Goal: Task Accomplishment & Management: Manage account settings

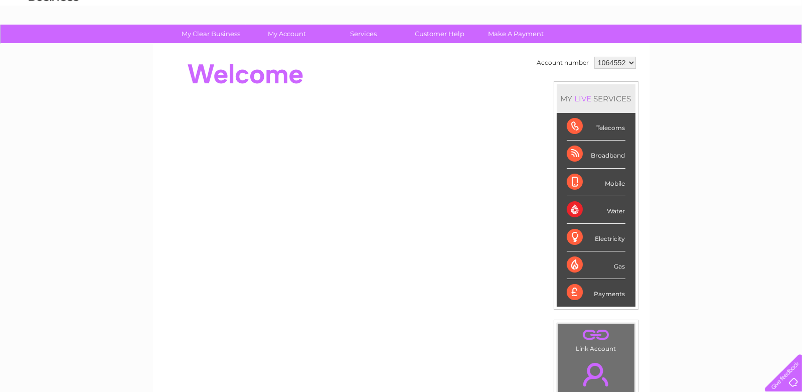
scroll to position [50, 0]
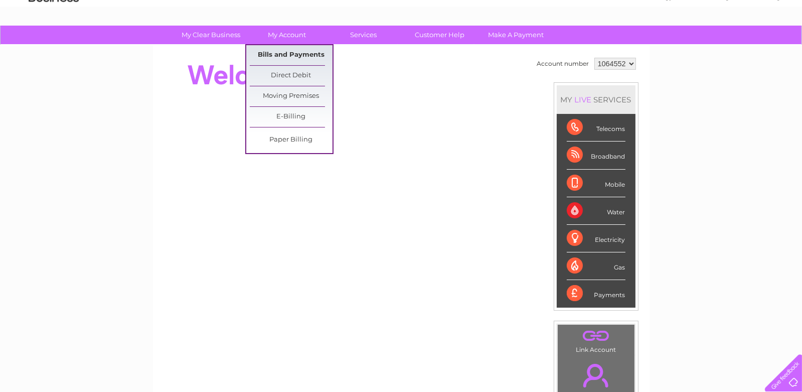
click at [296, 54] on link "Bills and Payments" at bounding box center [291, 55] width 83 height 20
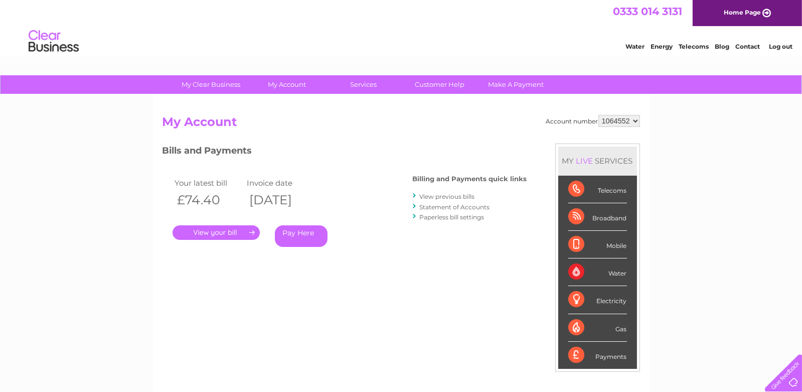
click at [446, 194] on link "View previous bills" at bounding box center [447, 197] width 55 height 8
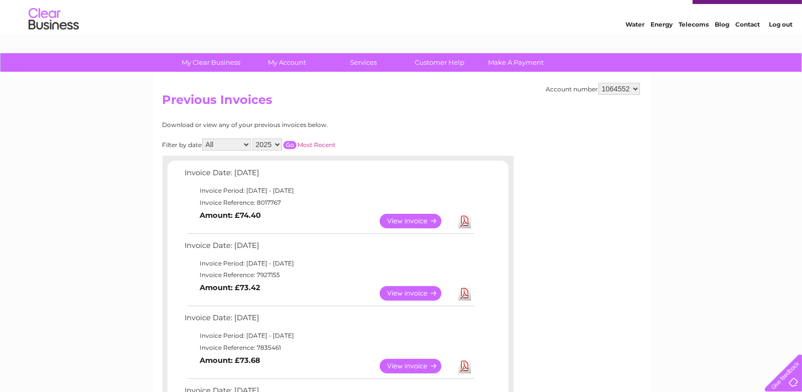
scroll to position [50, 0]
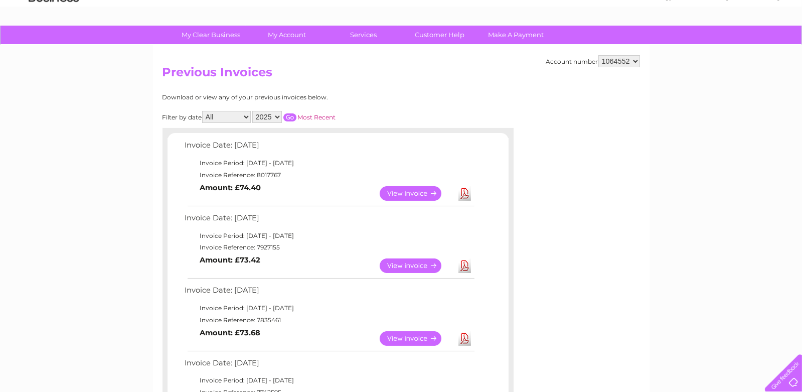
click at [406, 193] on link "View" at bounding box center [417, 193] width 74 height 15
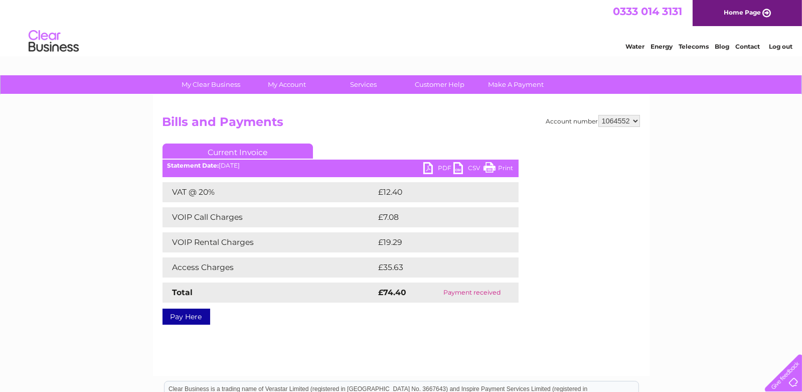
click at [490, 167] on link "Print" at bounding box center [499, 169] width 30 height 15
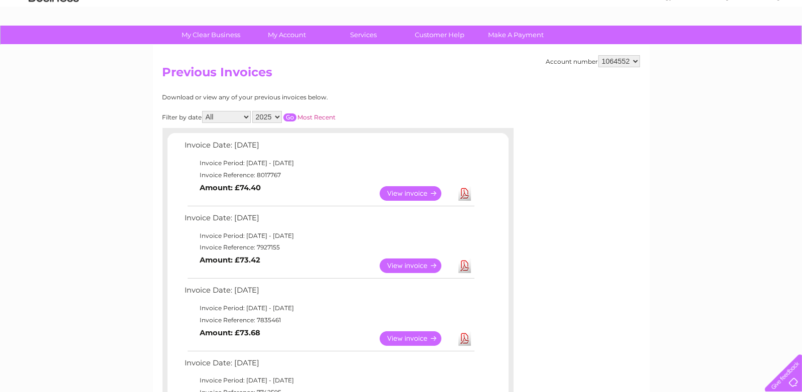
click at [415, 264] on link "View" at bounding box center [417, 265] width 74 height 15
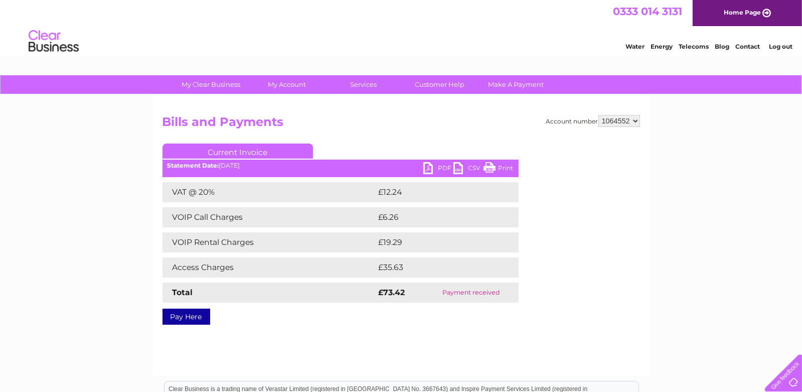
click at [492, 167] on link "Print" at bounding box center [499, 169] width 30 height 15
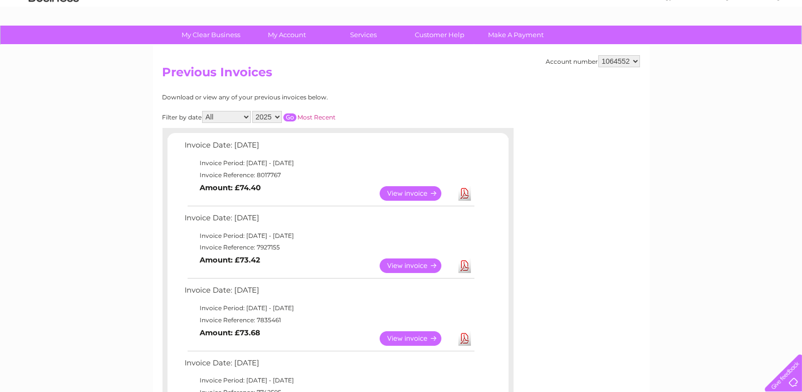
click at [417, 336] on link "View" at bounding box center [417, 338] width 74 height 15
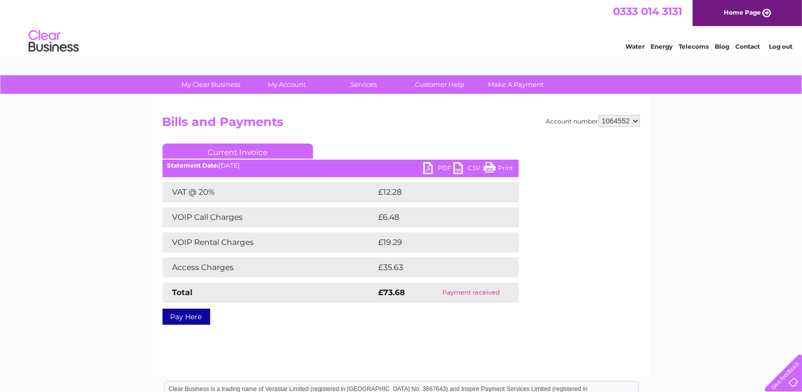
click at [491, 166] on link "Print" at bounding box center [499, 169] width 30 height 15
